Goal: Information Seeking & Learning: Check status

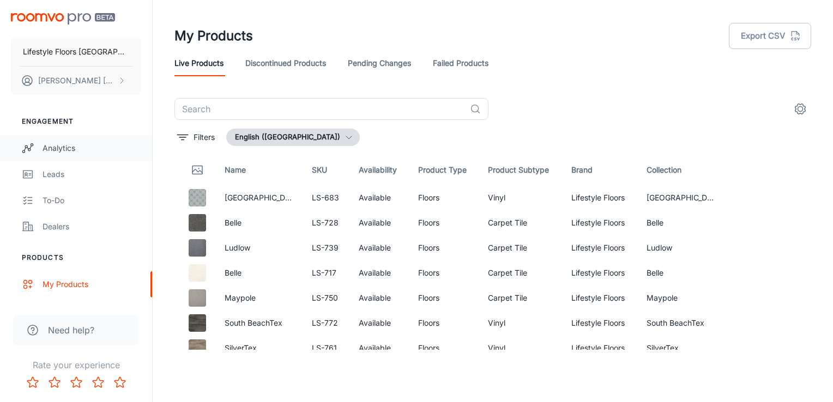
click at [71, 146] on div "Analytics" at bounding box center [92, 148] width 99 height 12
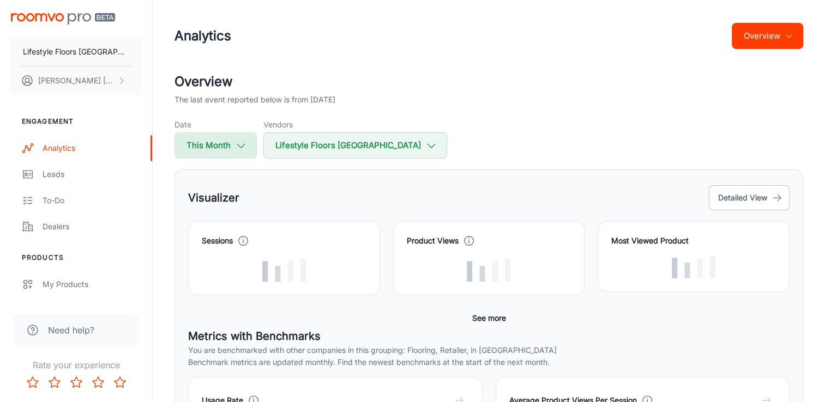
click at [238, 144] on polyline "button" at bounding box center [241, 146] width 8 height 4
select select "7"
select select "2025"
select select "7"
select select "2025"
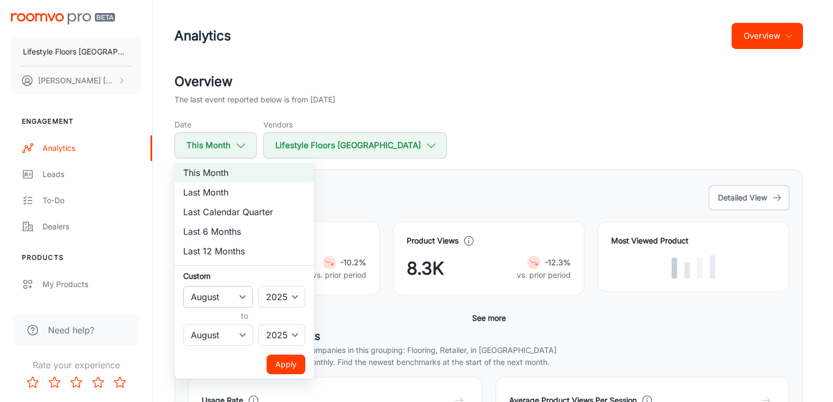
click at [239, 295] on select "January February March April May June July August September October November De…" at bounding box center [218, 297] width 70 height 22
click at [444, 52] on div at bounding box center [416, 201] width 833 height 402
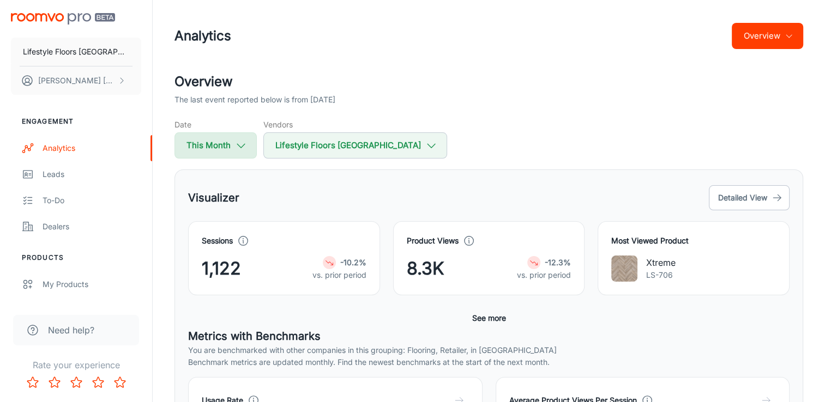
click at [239, 150] on icon "button" at bounding box center [241, 146] width 12 height 12
select select "7"
select select "2025"
select select "7"
select select "2025"
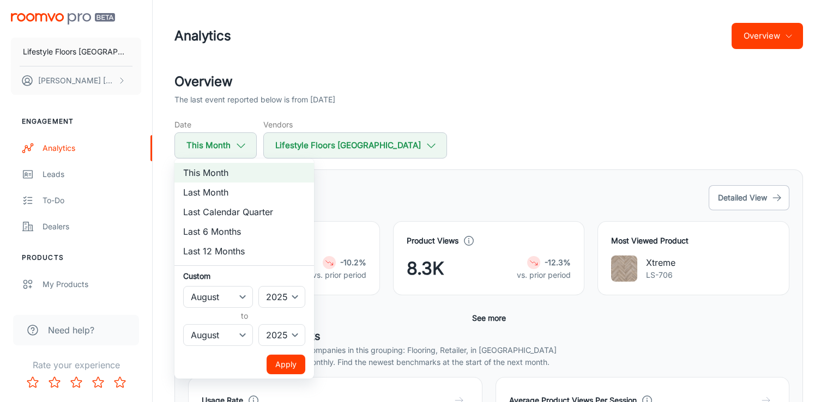
click at [475, 104] on div at bounding box center [416, 201] width 833 height 402
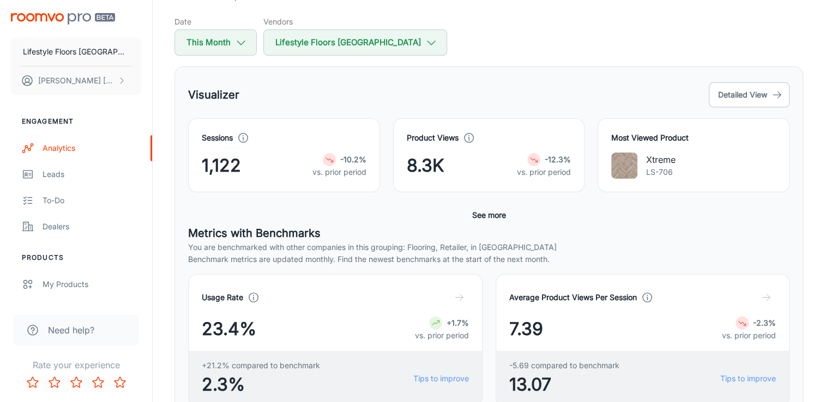
scroll to position [109, 0]
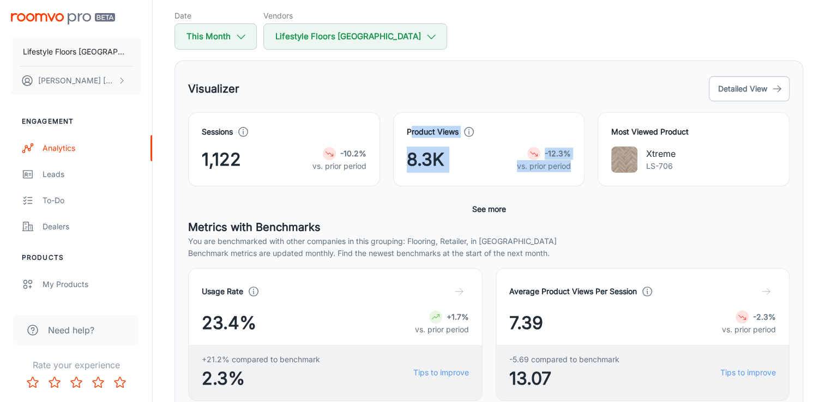
drag, startPoint x: 412, startPoint y: 134, endPoint x: 582, endPoint y: 171, distance: 173.7
click at [582, 171] on div "Product Views 8.3K -12.3% vs. prior period" at bounding box center [489, 149] width 192 height 74
click at [456, 77] on div "Visualizer Detailed View" at bounding box center [488, 88] width 601 height 29
drag, startPoint x: 456, startPoint y: 77, endPoint x: 448, endPoint y: 62, distance: 17.1
click at [449, 62] on div "Visualizer Detailed View Sessions 1,122 -10.2% vs. prior period Product Views 8…" at bounding box center [488, 254] width 629 height 387
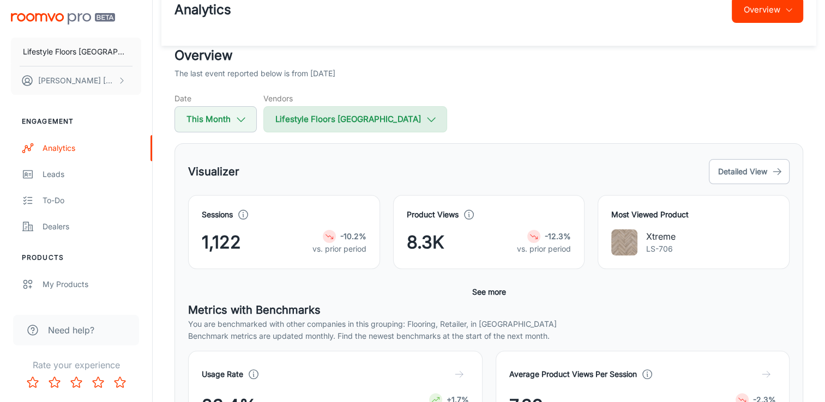
scroll to position [0, 0]
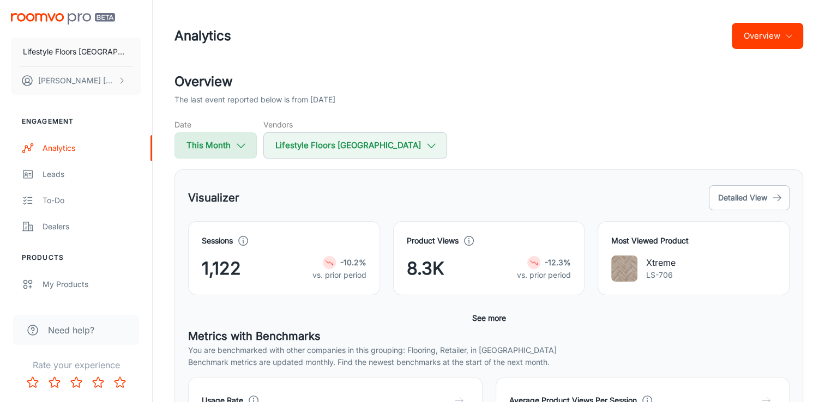
click at [246, 143] on icon "button" at bounding box center [241, 146] width 12 height 12
select select "7"
select select "2025"
select select "7"
select select "2025"
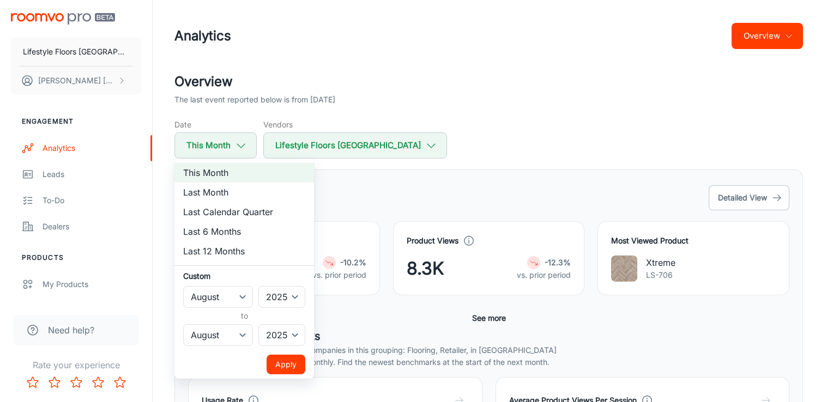
click at [482, 121] on div at bounding box center [416, 201] width 833 height 402
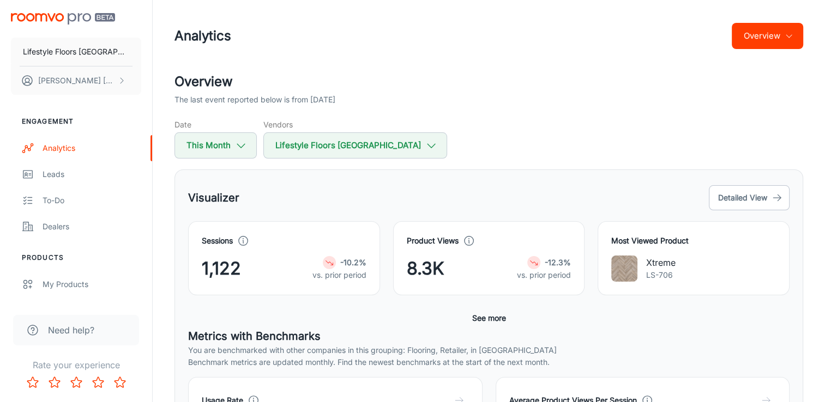
drag, startPoint x: 482, startPoint y: 121, endPoint x: 455, endPoint y: 104, distance: 31.9
click at [455, 104] on div "The last event reported below is from [DATE]" at bounding box center [488, 100] width 629 height 12
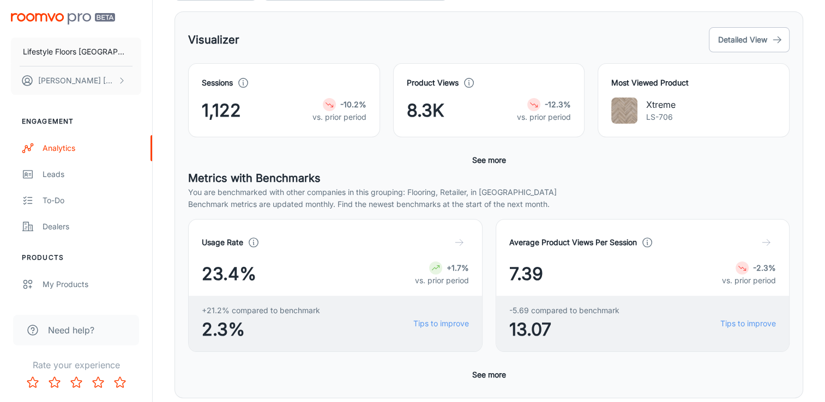
scroll to position [218, 0]
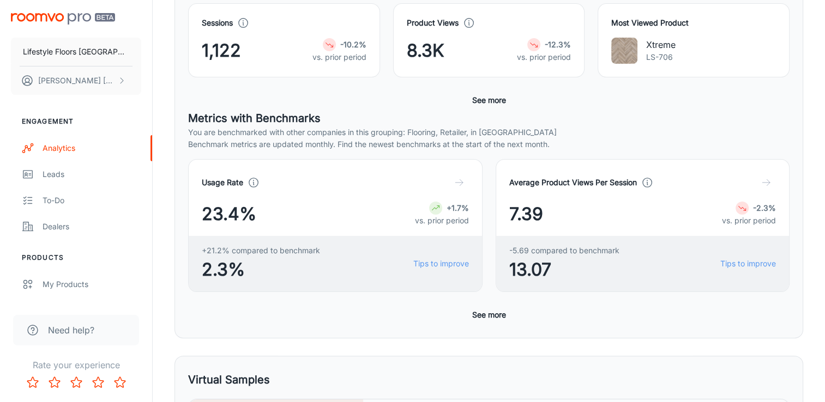
click at [486, 100] on button "See more" at bounding box center [489, 100] width 43 height 20
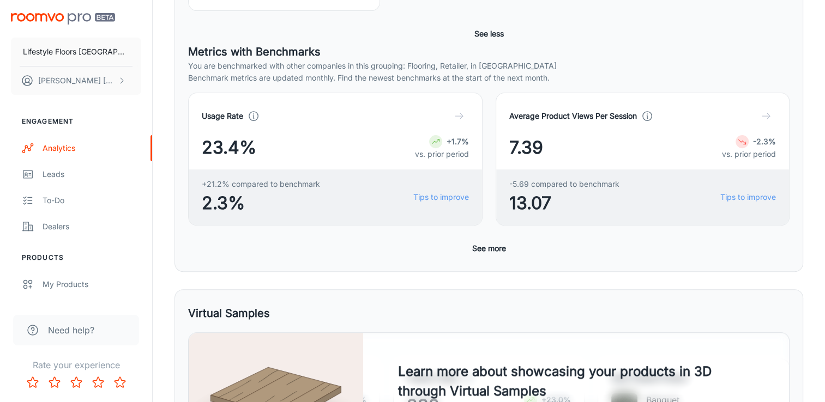
scroll to position [95, 0]
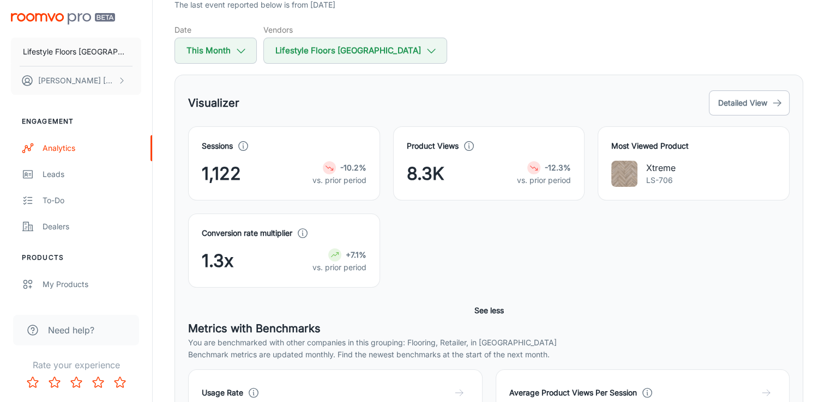
click at [520, 246] on div "Conversion rate multiplier 1.3x +7.1% vs. prior period" at bounding box center [482, 244] width 614 height 87
drag, startPoint x: 520, startPoint y: 246, endPoint x: 506, endPoint y: 246, distance: 13.6
click at [506, 246] on div "Conversion rate multiplier 1.3x +7.1% vs. prior period" at bounding box center [482, 244] width 614 height 87
